Goal: Information Seeking & Learning: Learn about a topic

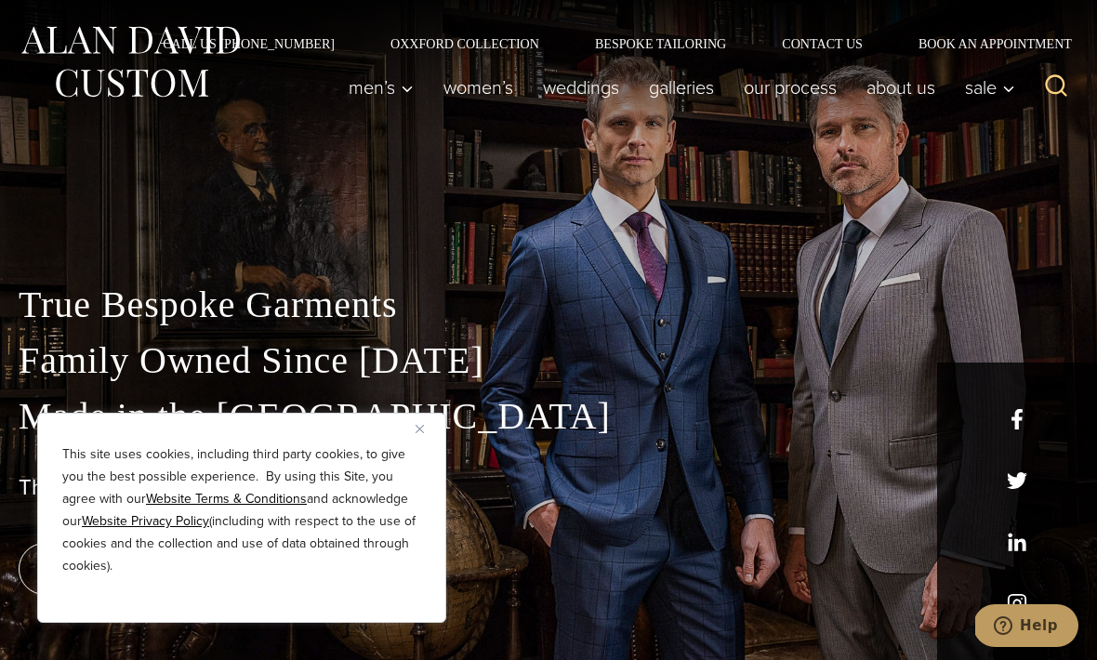
click at [434, 433] on button "Close" at bounding box center [426, 428] width 22 height 22
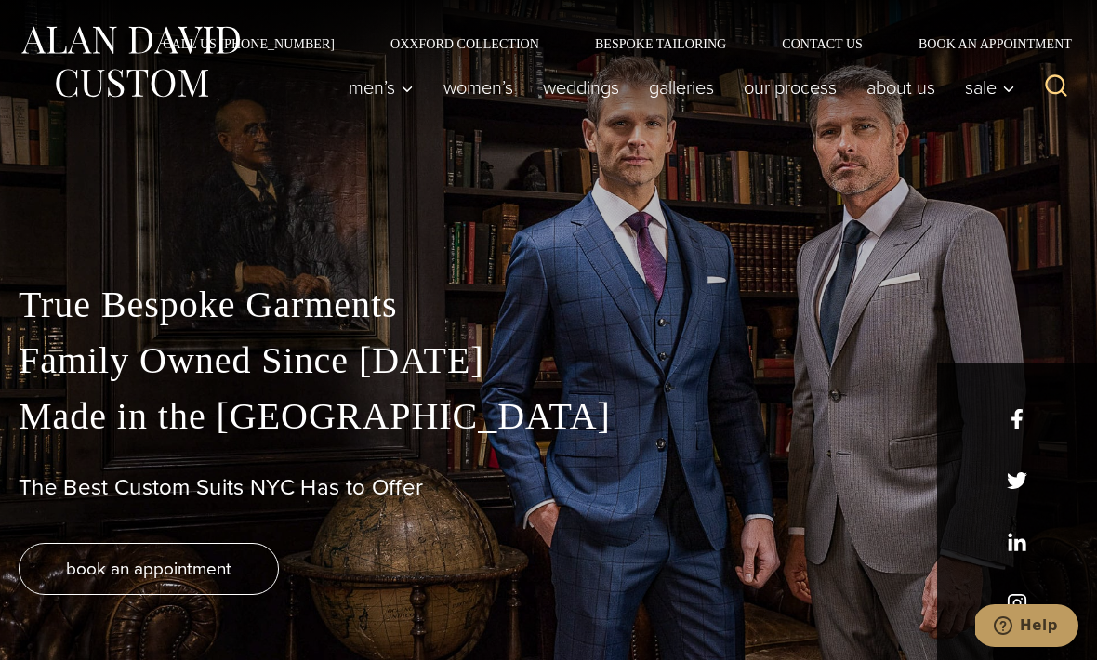
click at [494, 92] on link "Women’s" at bounding box center [477, 87] width 99 height 37
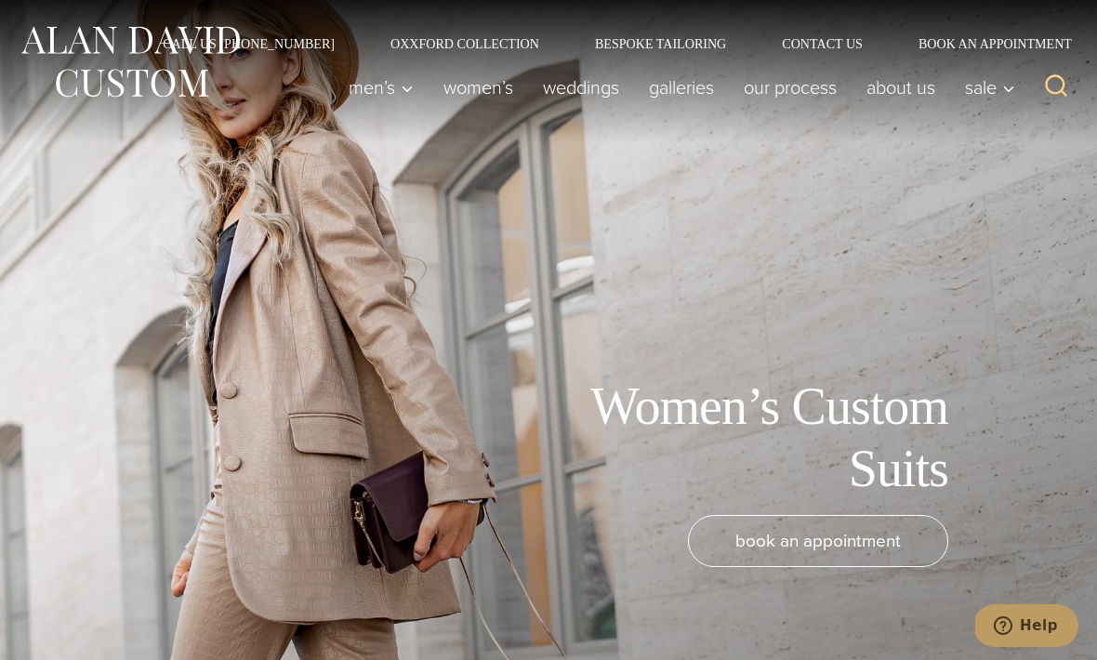
click at [683, 98] on link "Galleries" at bounding box center [681, 87] width 95 height 37
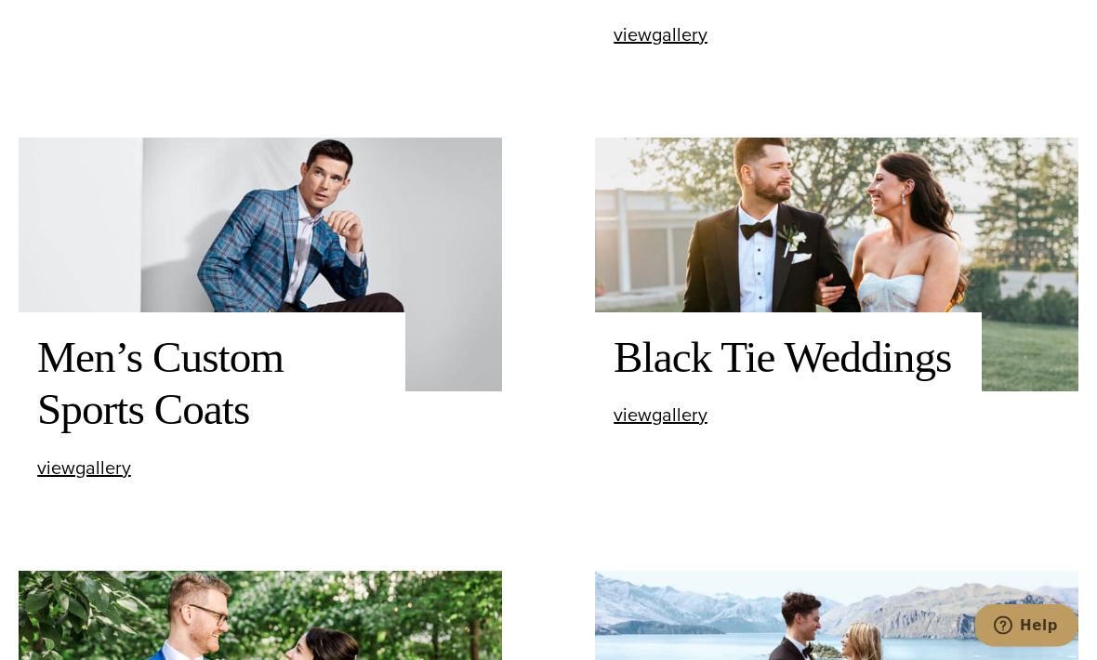
scroll to position [1026, 0]
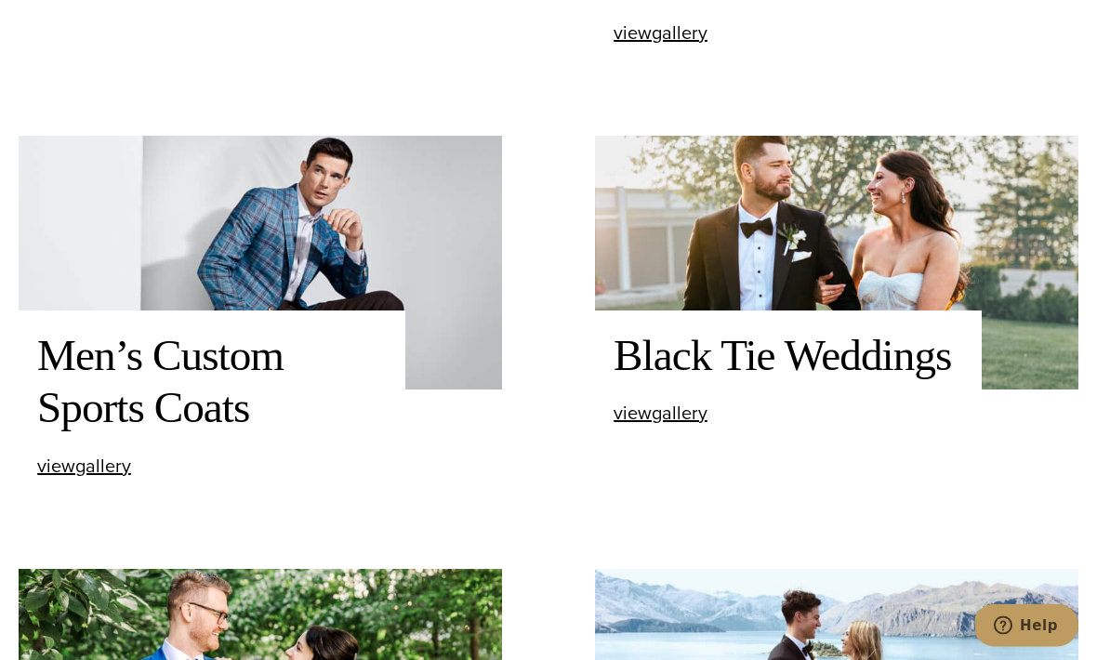
click at [844, 383] on h2 "Black Tie Weddings" at bounding box center [787, 356] width 349 height 53
click at [841, 383] on h2 "Black Tie Weddings" at bounding box center [787, 356] width 349 height 53
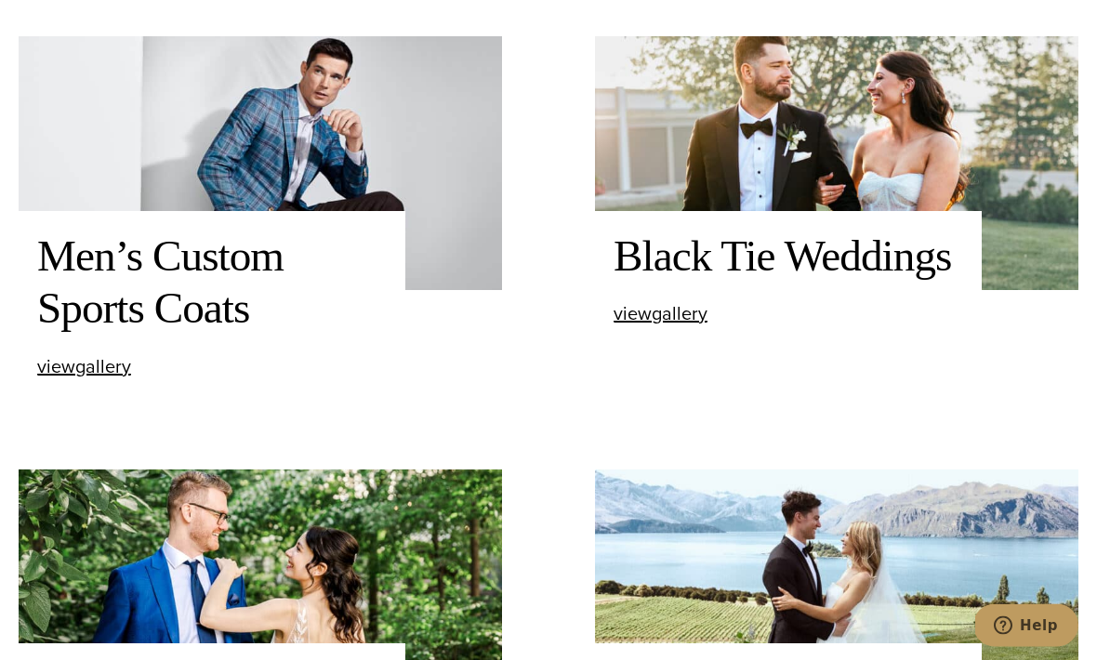
scroll to position [1126, 0]
click at [677, 327] on span "view Black Tie Weddings gallery" at bounding box center [660, 313] width 94 height 28
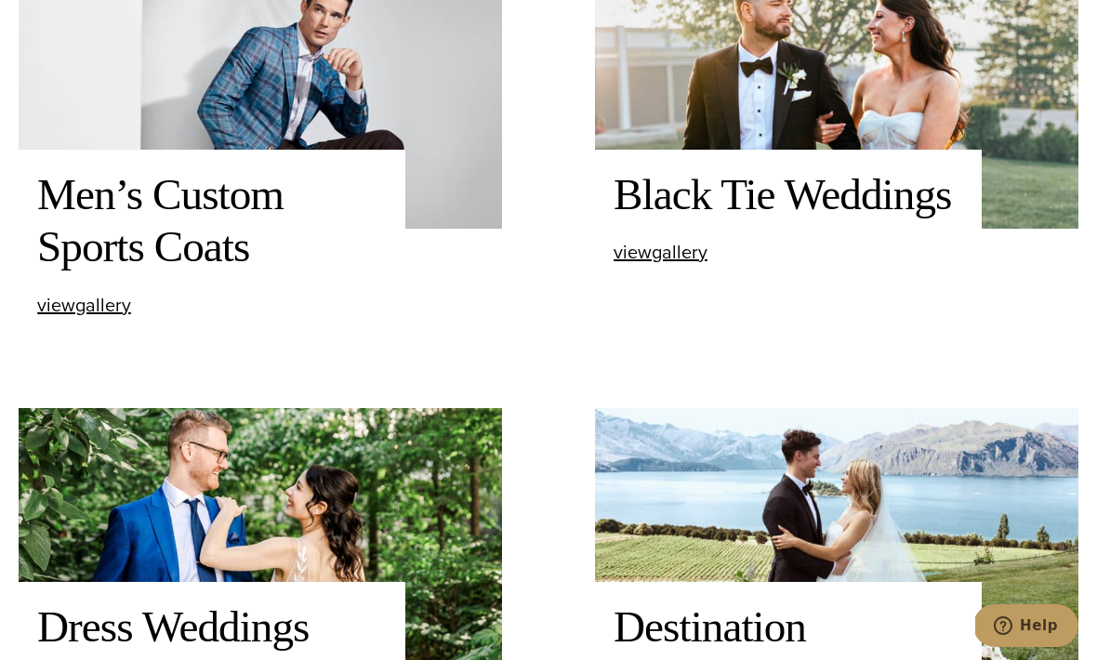
click at [208, 273] on h2 "Men’s Custom Sports Coats" at bounding box center [211, 220] width 349 height 105
click at [97, 319] on span "view Men’s Custom Sports Coats gallery" at bounding box center [84, 305] width 94 height 28
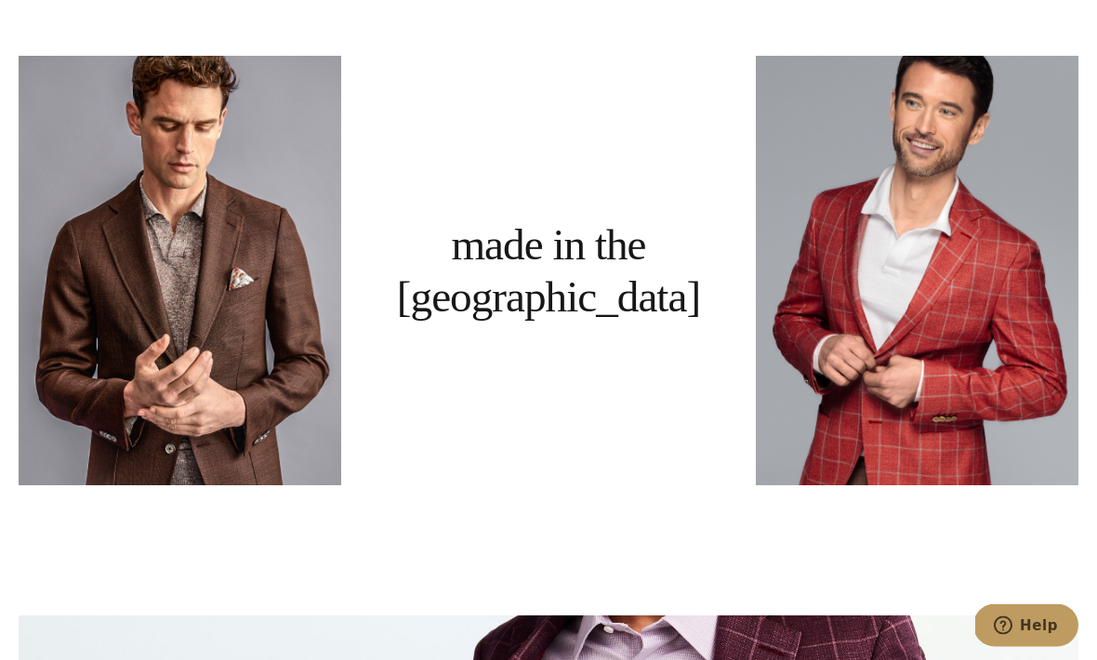
scroll to position [1187, 0]
click at [265, 386] on link at bounding box center [180, 270] width 322 height 429
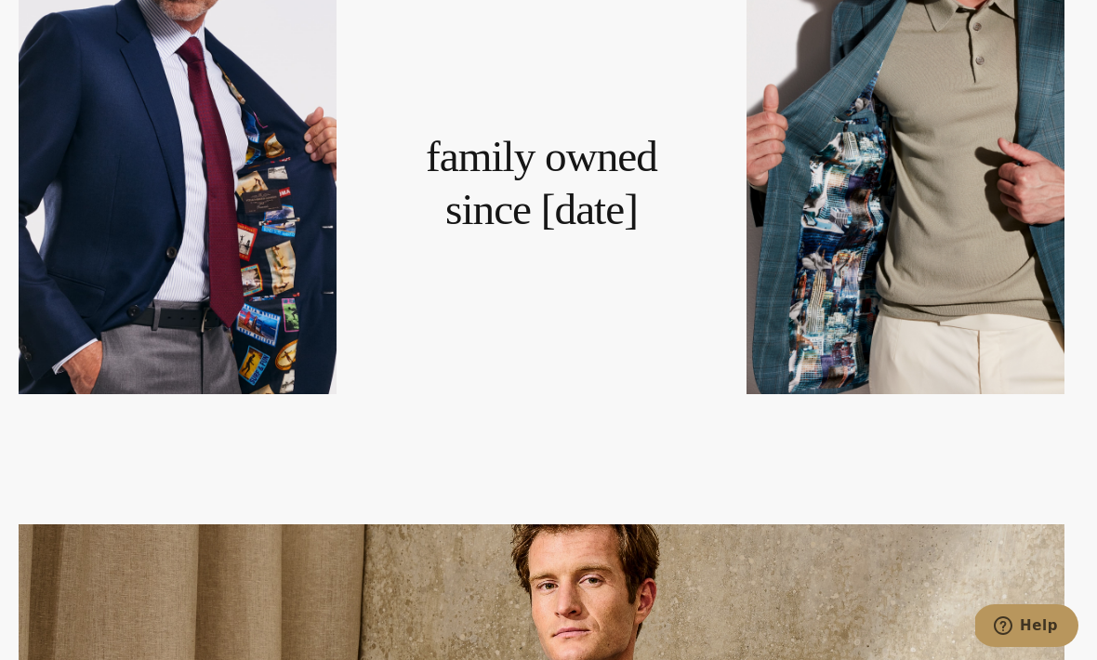
scroll to position [3561, 0]
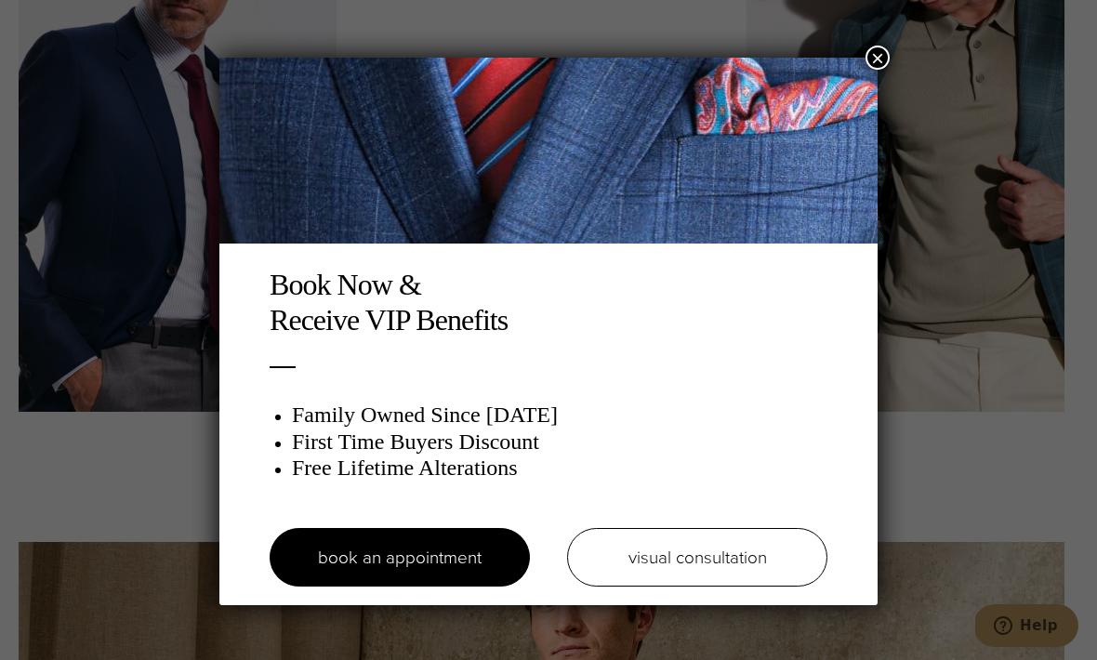
click at [879, 66] on button "×" at bounding box center [877, 58] width 24 height 24
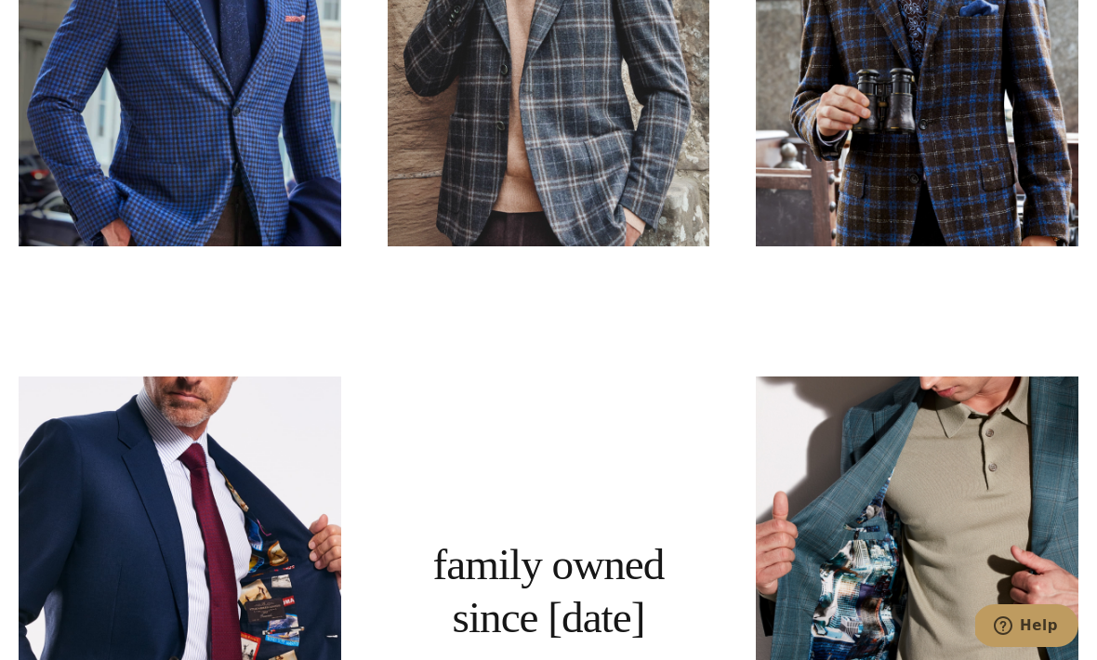
scroll to position [3204, 0]
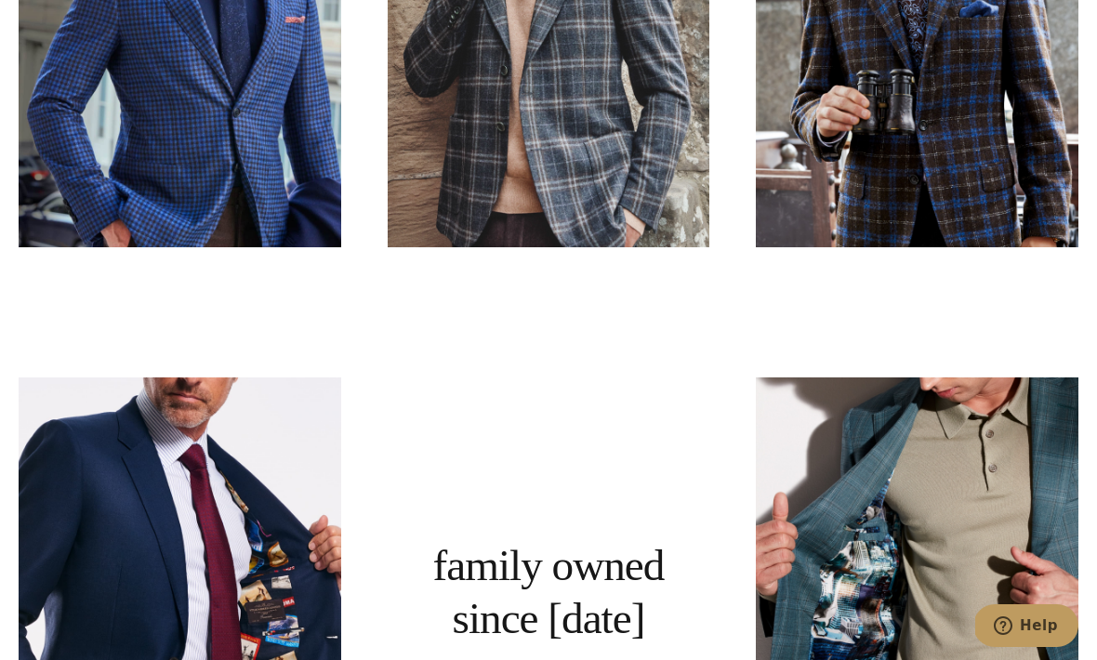
click at [280, 577] on link at bounding box center [180, 591] width 322 height 429
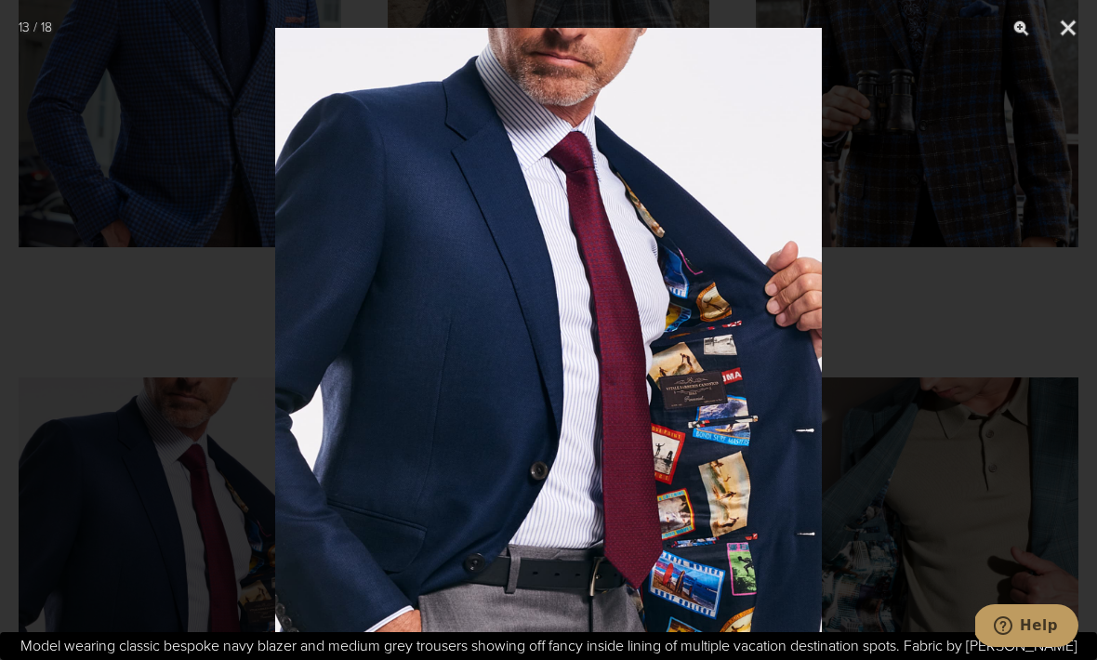
click at [502, 467] on img at bounding box center [548, 360] width 546 height 721
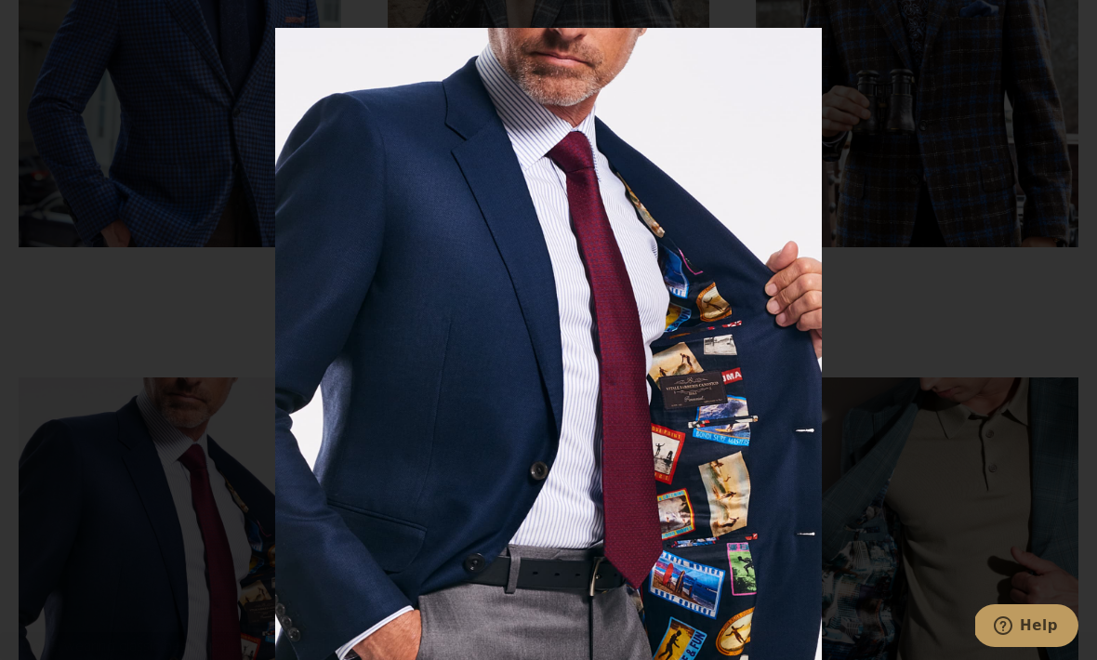
click at [929, 375] on div at bounding box center [548, 330] width 1097 height 660
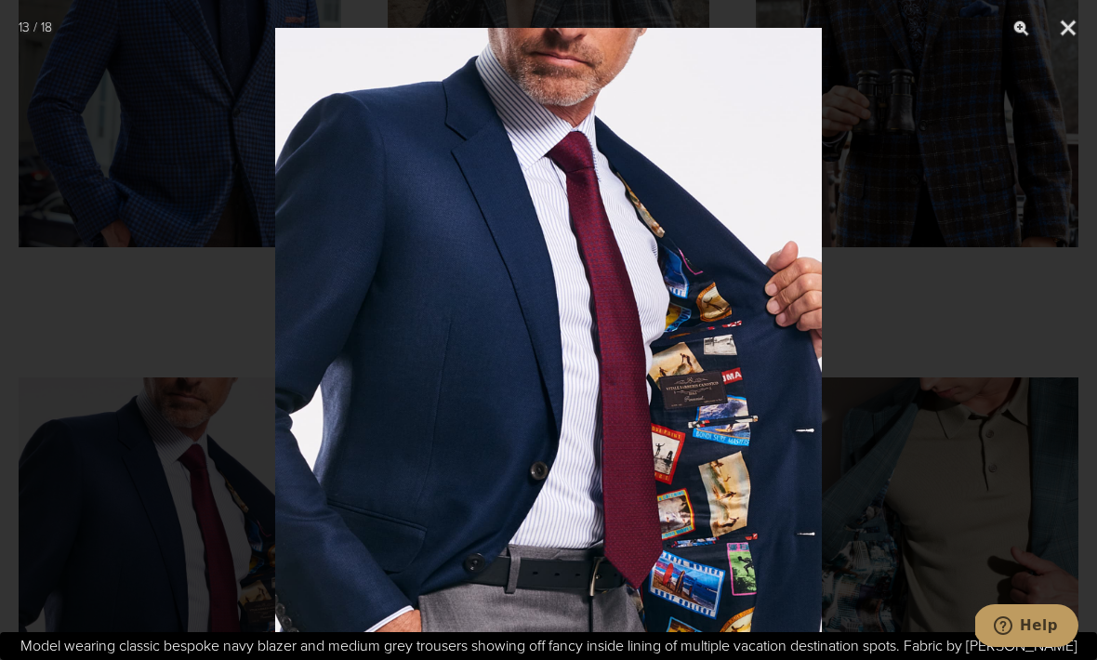
click at [910, 375] on div at bounding box center [548, 330] width 1097 height 660
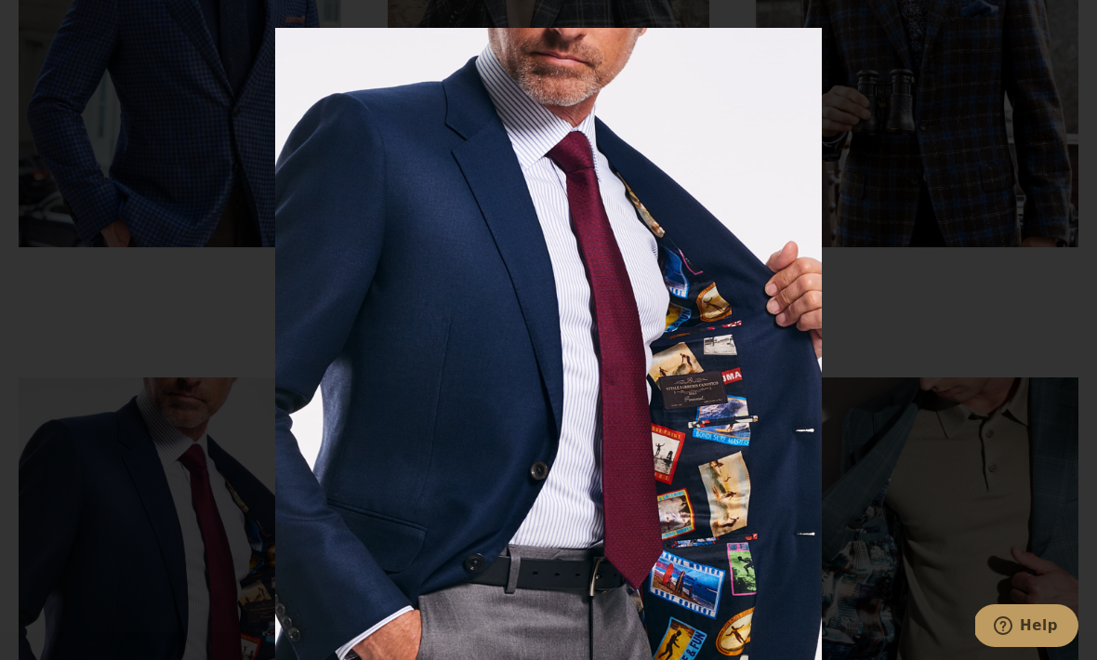
click at [198, 176] on div at bounding box center [548, 330] width 1097 height 660
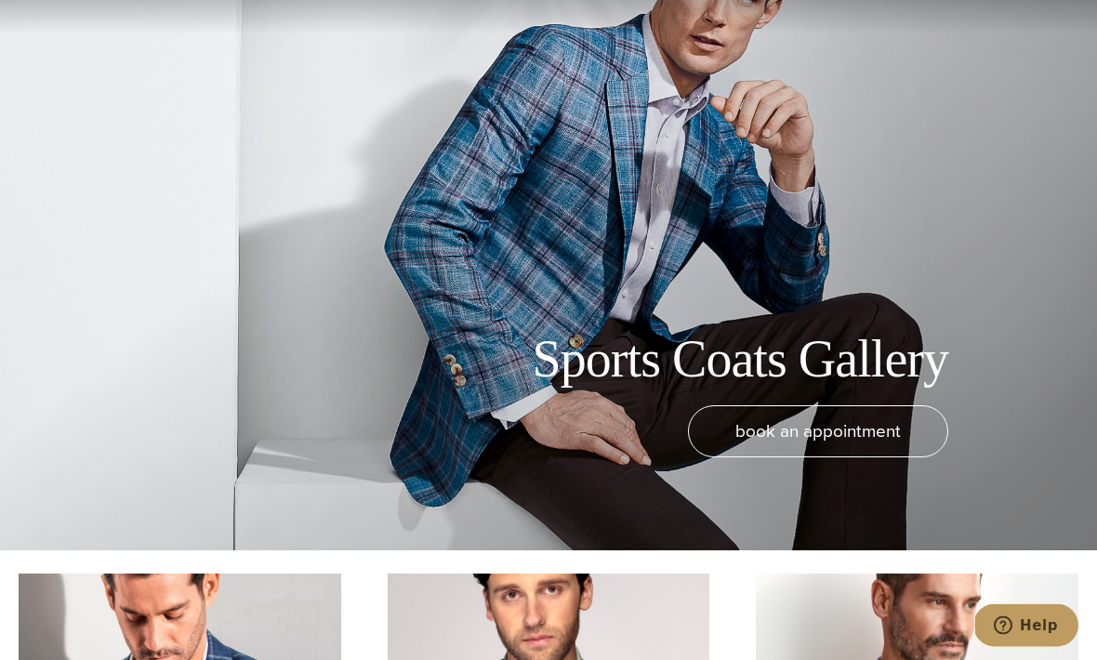
scroll to position [0, 0]
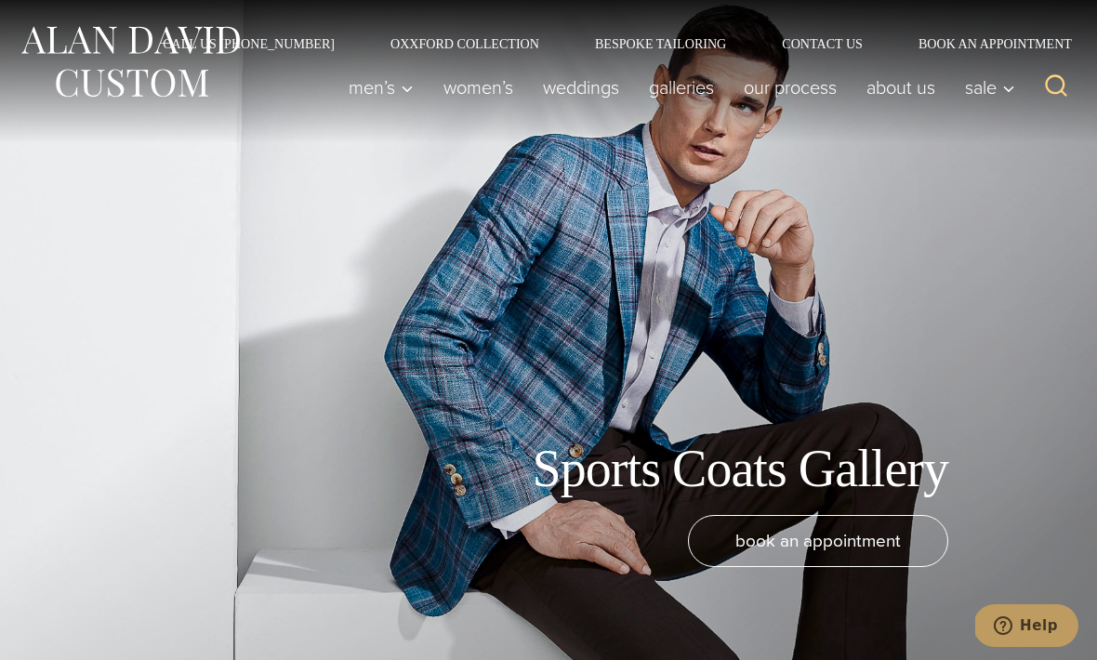
click at [1064, 98] on icon "Search" at bounding box center [1056, 85] width 27 height 27
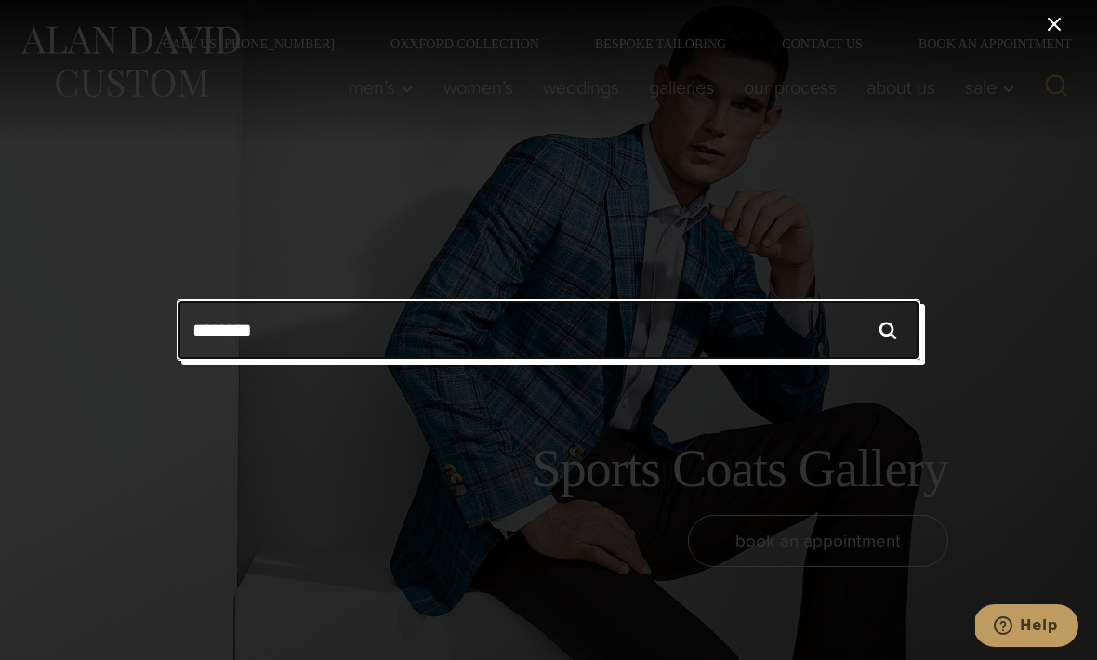
click at [316, 345] on input "Search for:" at bounding box center [548, 329] width 743 height 61
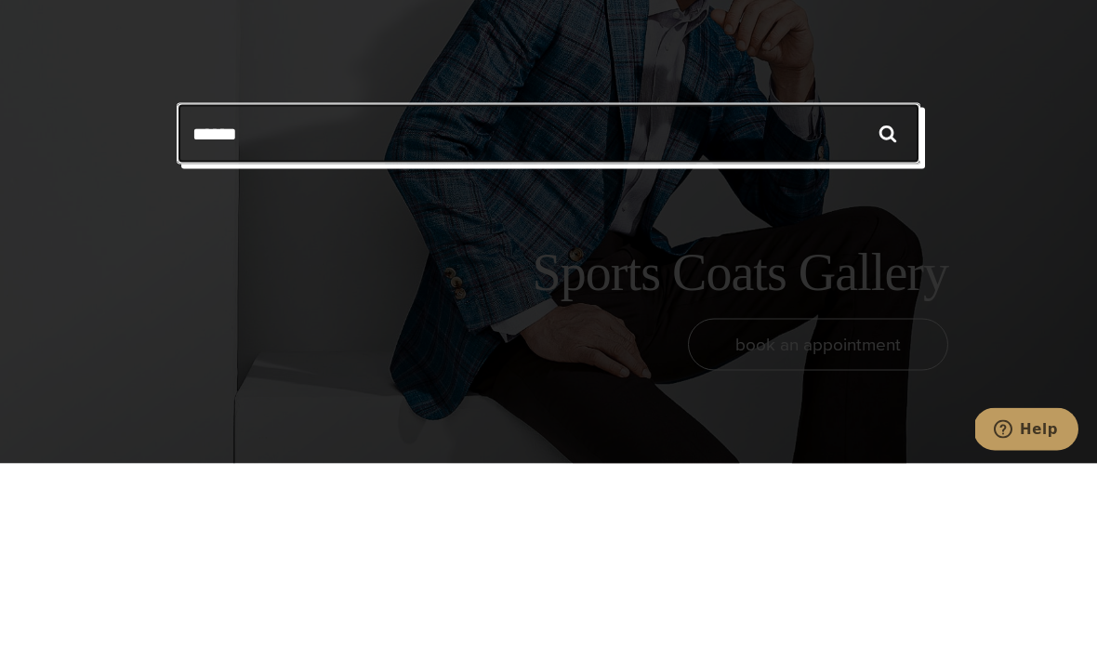
type input "******"
click at [888, 299] on input "******" at bounding box center [887, 329] width 65 height 61
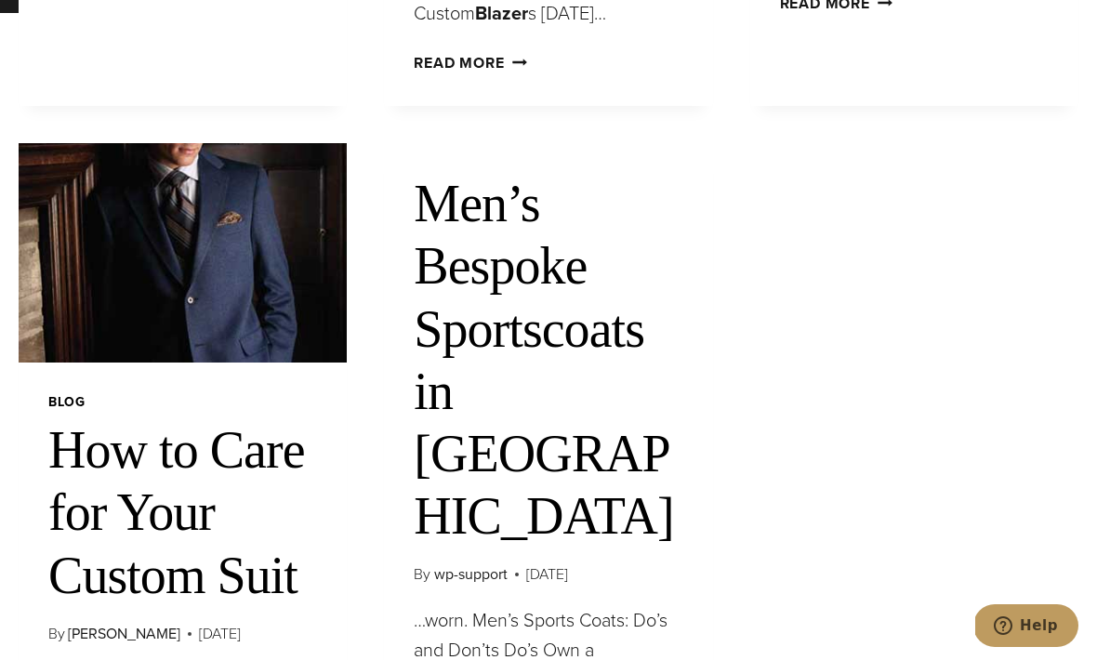
scroll to position [753, 0]
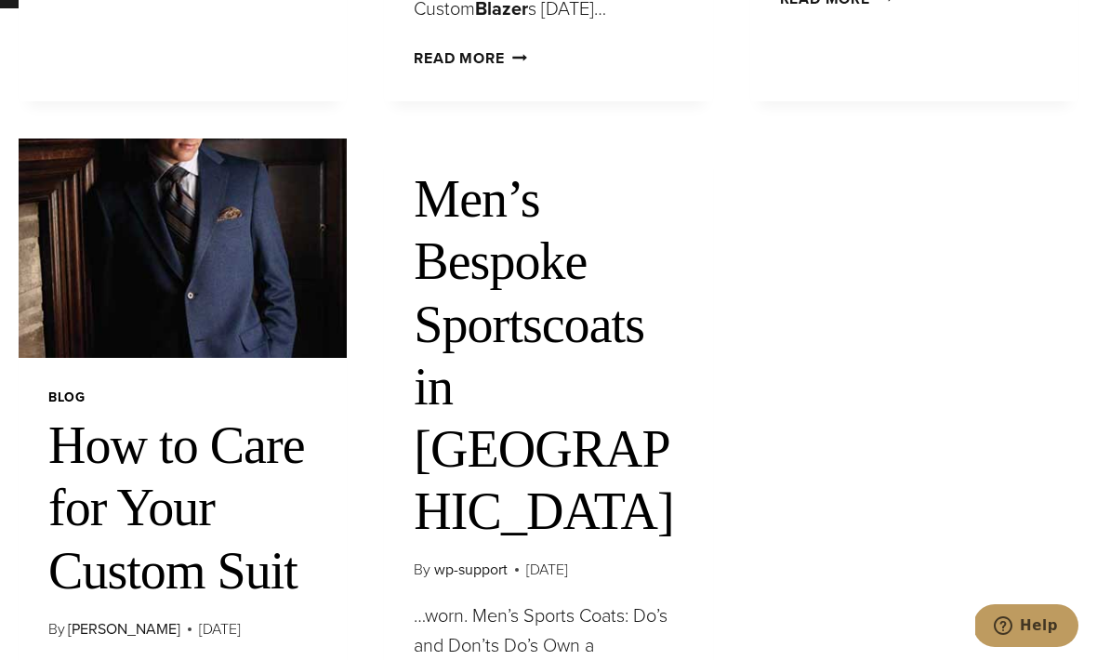
click at [260, 297] on img at bounding box center [183, 247] width 328 height 219
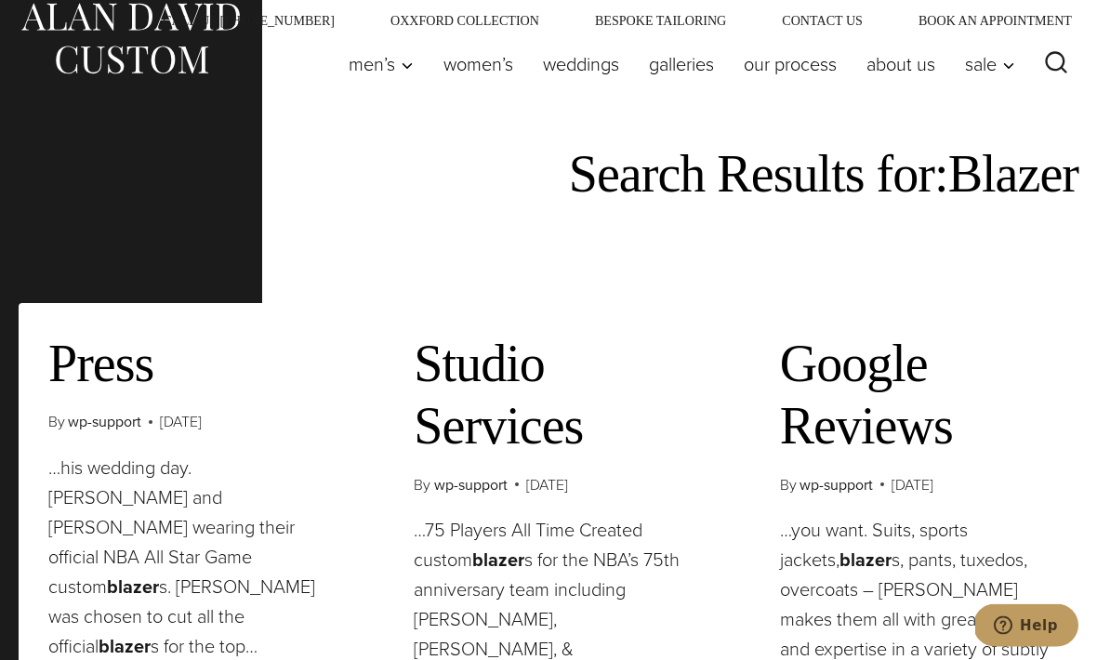
scroll to position [0, 0]
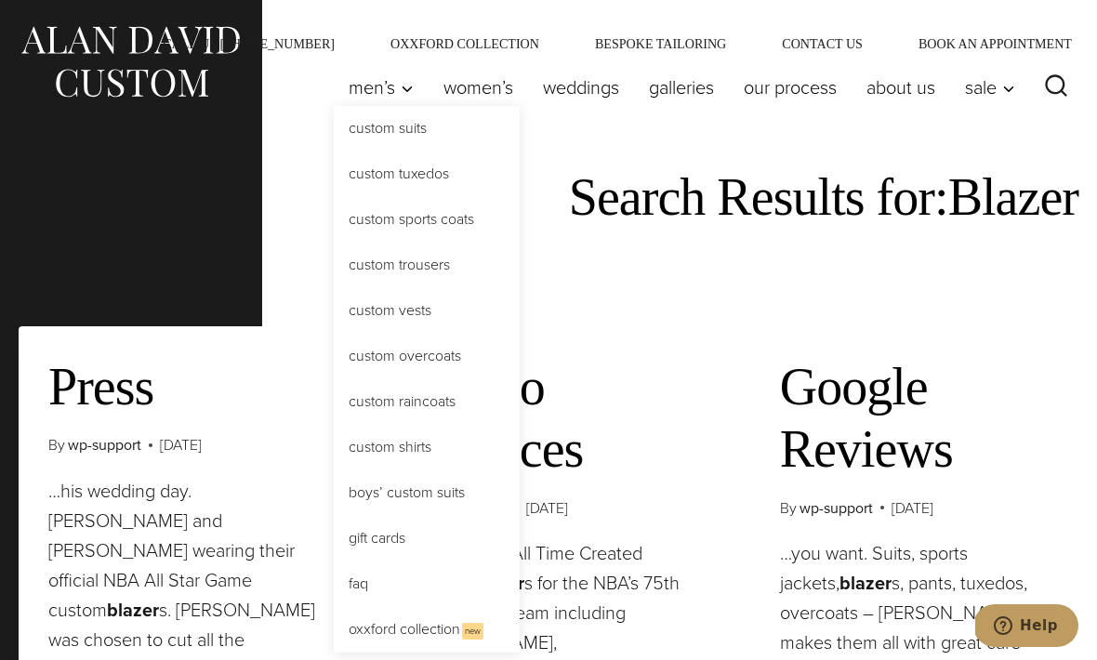
click at [420, 269] on link "Custom Trousers" at bounding box center [427, 265] width 186 height 45
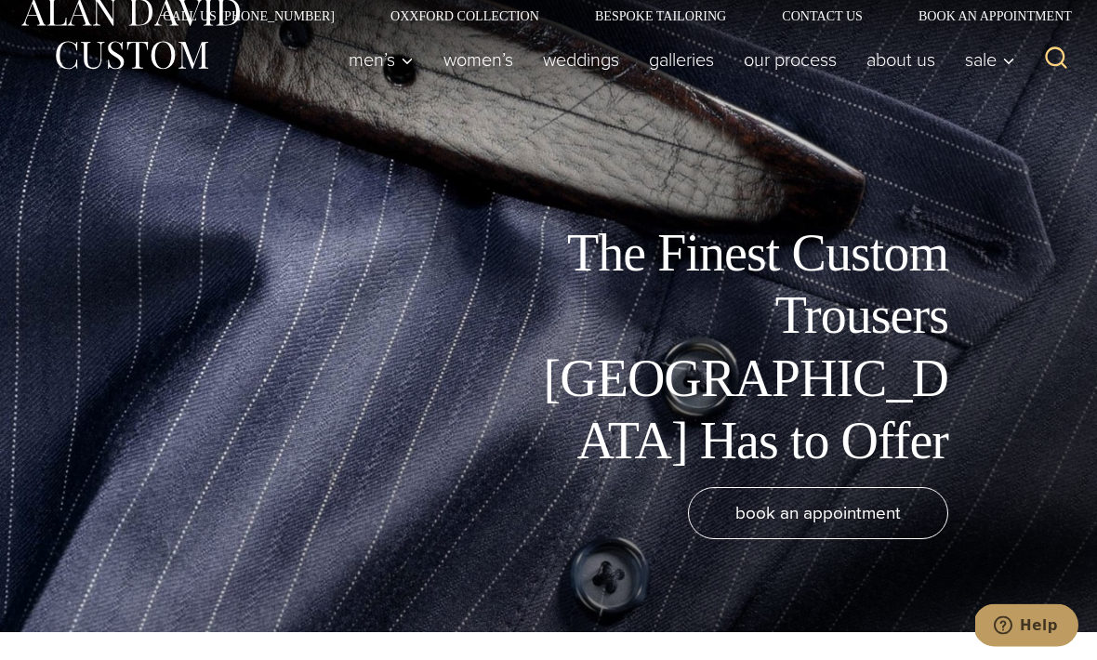
scroll to position [18, 0]
